Goal: Information Seeking & Learning: Learn about a topic

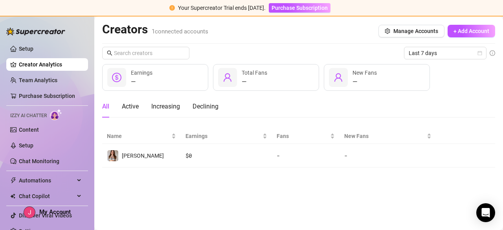
click at [51, 62] on link "Creator Analytics" at bounding box center [50, 64] width 63 height 13
click at [33, 48] on link "Setup" at bounding box center [26, 49] width 15 height 6
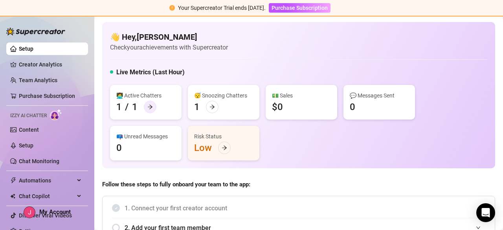
click at [153, 107] on div at bounding box center [150, 107] width 13 height 13
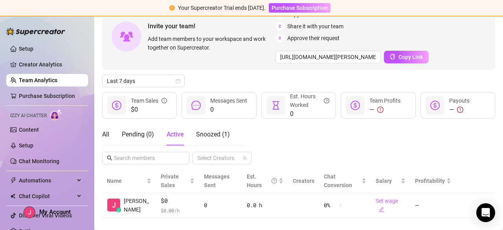
scroll to position [60, 0]
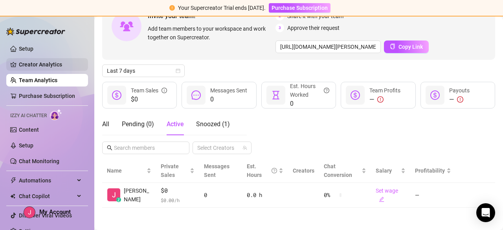
click at [60, 69] on link "Creator Analytics" at bounding box center [50, 64] width 63 height 13
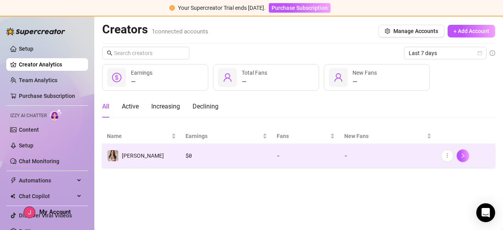
click at [162, 159] on td "[PERSON_NAME]" at bounding box center [141, 156] width 79 height 24
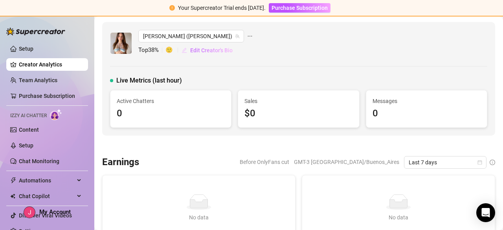
click at [212, 50] on span "Edit Creator's Bio" at bounding box center [211, 50] width 42 height 6
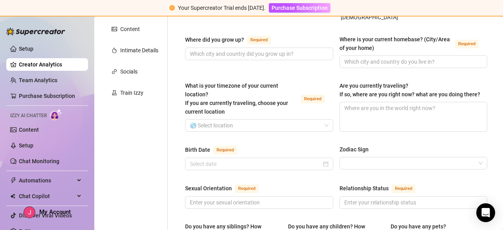
scroll to position [336, 0]
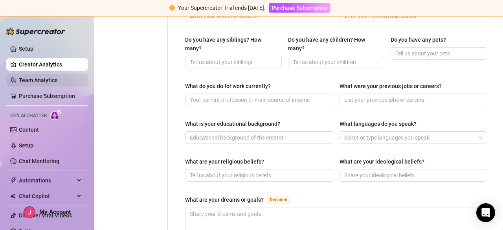
click at [51, 81] on link "Team Analytics" at bounding box center [38, 80] width 39 height 6
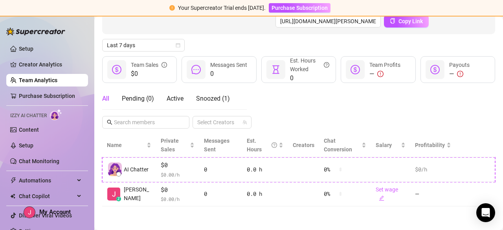
scroll to position [85, 0]
click at [34, 133] on link "Content" at bounding box center [29, 130] width 20 height 6
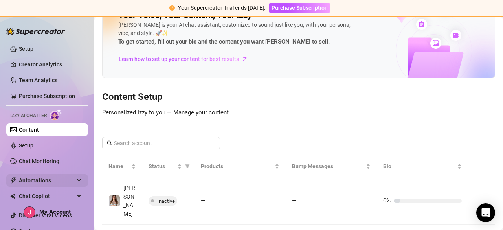
click at [71, 175] on div "Automations" at bounding box center [47, 180] width 82 height 13
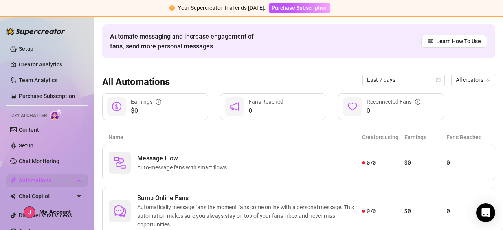
scroll to position [95, 0]
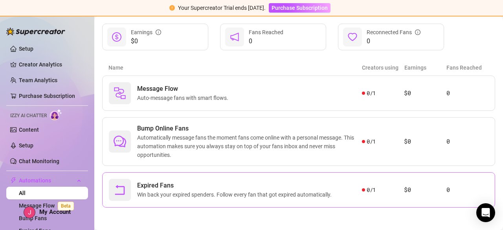
click at [180, 185] on span "Expired Fans" at bounding box center [236, 185] width 198 height 9
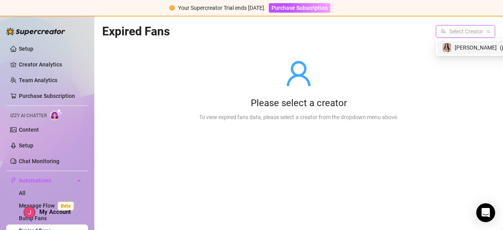
click at [469, 33] on input "search" at bounding box center [462, 32] width 43 height 12
click at [467, 50] on span "[PERSON_NAME]" at bounding box center [476, 47] width 42 height 9
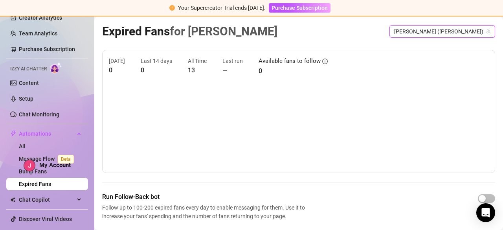
scroll to position [61, 0]
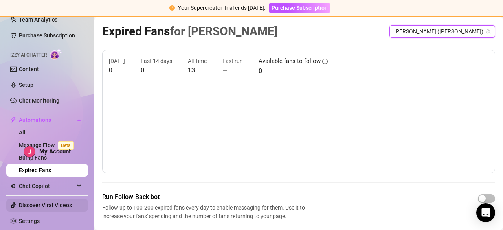
click at [67, 202] on link "Discover Viral Videos" at bounding box center [45, 205] width 53 height 6
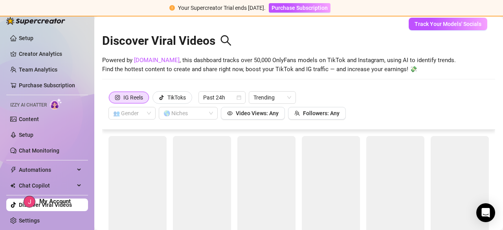
scroll to position [10, 0]
click at [19, 207] on link "Discover Viral Videos" at bounding box center [45, 205] width 53 height 6
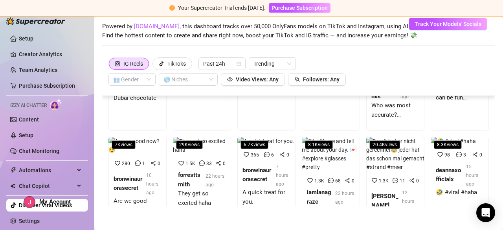
scroll to position [79, 0]
click at [278, 81] on button "Video Views: Any" at bounding box center [253, 79] width 64 height 13
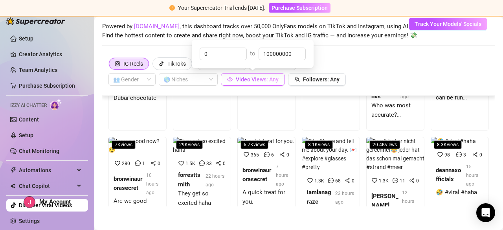
click at [278, 80] on span "Video Views: Any" at bounding box center [257, 79] width 43 height 6
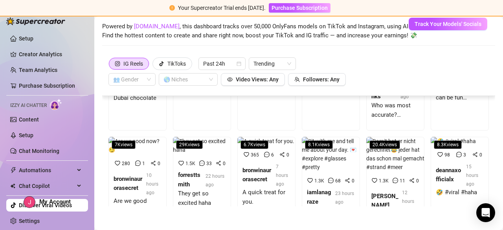
click at [170, 161] on div "29K views 1.5K 33 0 forresttsmith 22 hours ago They get so excited haha" at bounding box center [202, 190] width 64 height 107
click at [191, 154] on img at bounding box center [202, 145] width 58 height 17
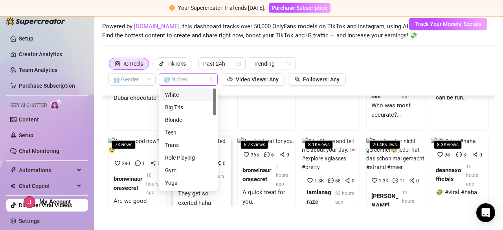
click at [192, 77] on div at bounding box center [184, 79] width 48 height 11
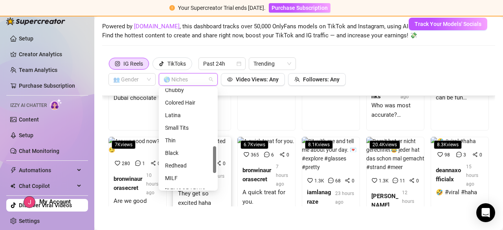
scroll to position [215, 0]
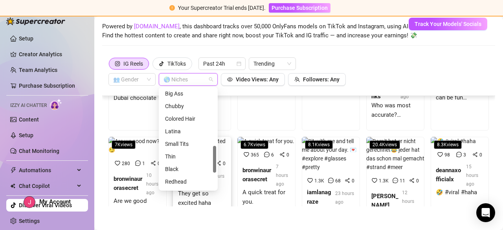
drag, startPoint x: 214, startPoint y: 103, endPoint x: 209, endPoint y: 160, distance: 57.6
click at [209, 160] on div "Big Ass Chubby Colored Hair Latina Small Tits Thin Black Redhead MILF [DEMOGRAP…" at bounding box center [188, 138] width 56 height 101
drag, startPoint x: 215, startPoint y: 160, endPoint x: 214, endPoint y: 136, distance: 24.0
click at [214, 136] on div at bounding box center [214, 136] width 3 height 27
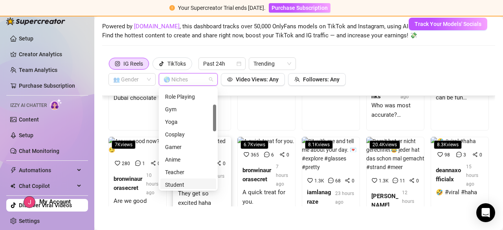
scroll to position [59, 0]
drag, startPoint x: 214, startPoint y: 131, endPoint x: 214, endPoint y: 113, distance: 17.7
click at [214, 113] on div at bounding box center [214, 117] width 3 height 27
click at [199, 121] on div "Yoga" at bounding box center [188, 123] width 46 height 9
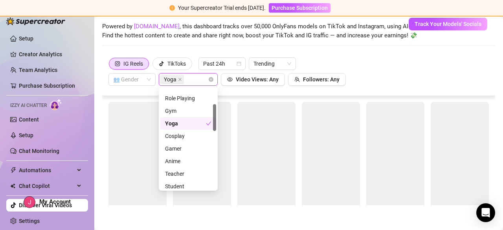
scroll to position [0, 0]
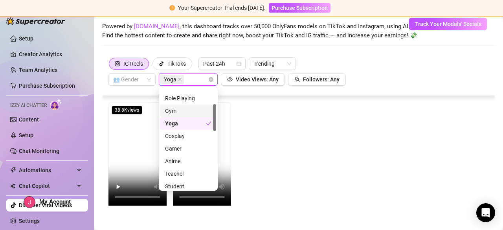
click at [216, 95] on div "role playing gym yoga Trans Role Playing Gym Yoga Cosplay Gamer Anime Teacher S…" at bounding box center [188, 139] width 59 height 104
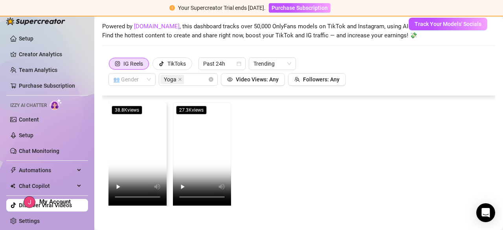
click at [155, 158] on video at bounding box center [138, 153] width 58 height 103
